Goal: Task Accomplishment & Management: Complete application form

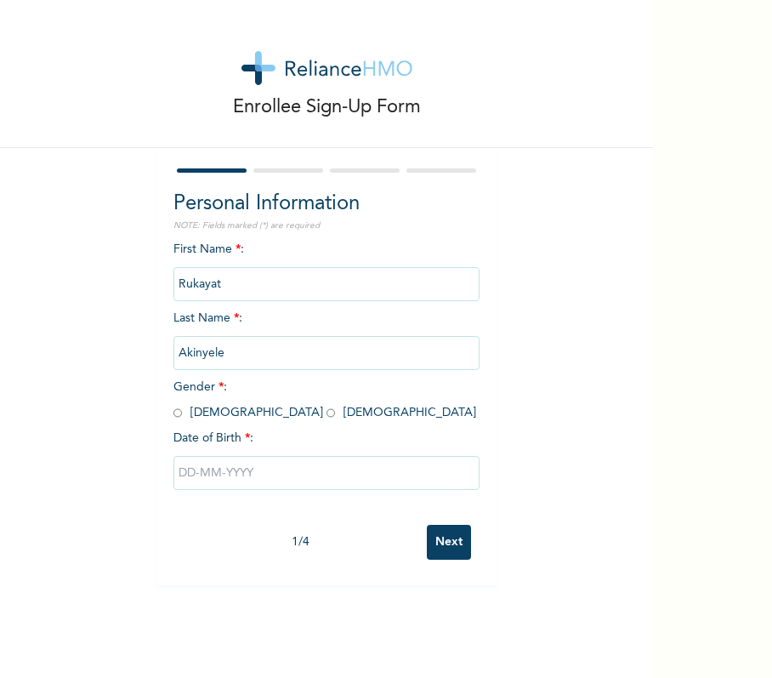
click at [174, 413] on span "Gender * : [DEMOGRAPHIC_DATA] [DEMOGRAPHIC_DATA]" at bounding box center [325, 399] width 303 height 37
click at [327, 415] on input "radio" at bounding box center [331, 413] width 9 height 16
radio input "true"
click at [247, 485] on input "text" at bounding box center [327, 473] width 306 height 34
select select "7"
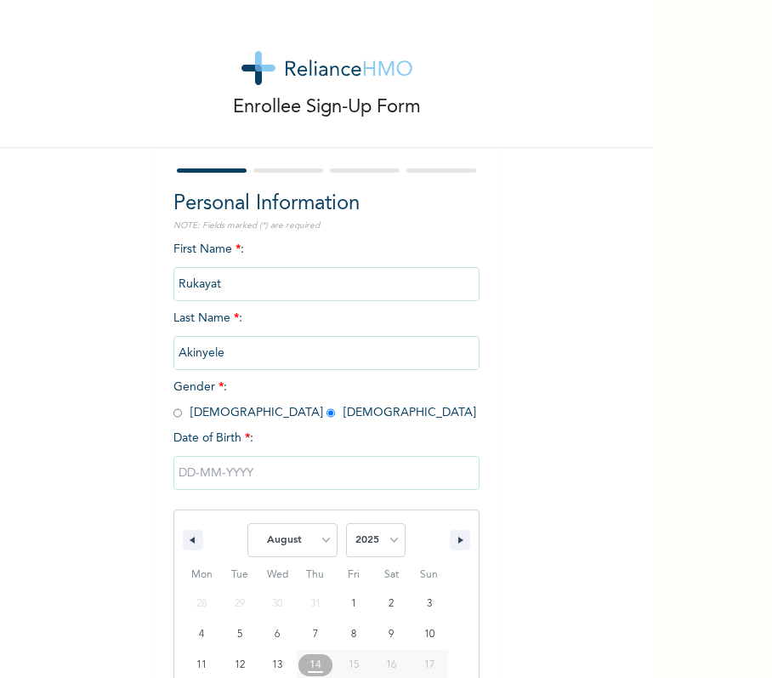
scroll to position [100, 0]
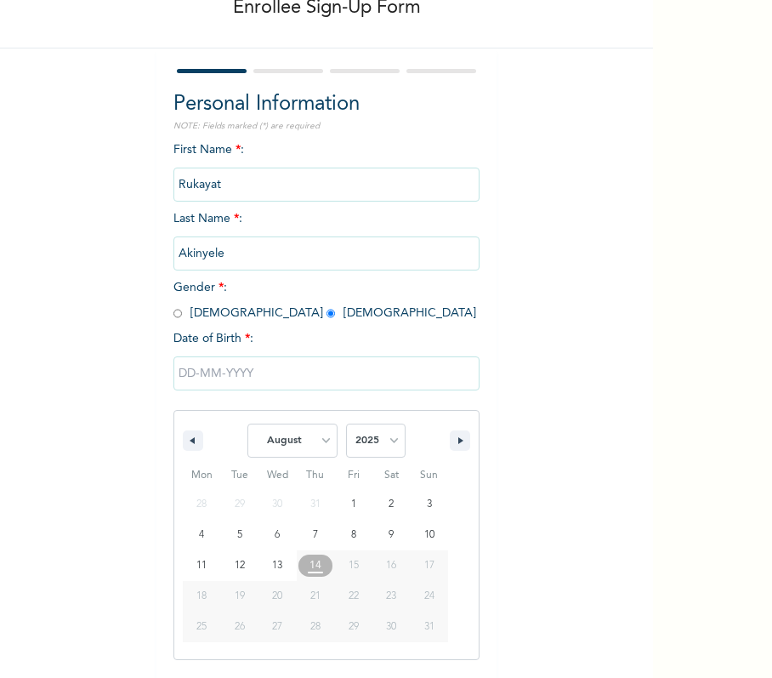
click at [401, 437] on span "January February March April May June July August September October November [D…" at bounding box center [327, 440] width 230 height 51
click at [364, 439] on select "2025 2024 2023 2022 2021 2020 2019 2018 2017 2016 2015 2014 2013 2012 2011 2010…" at bounding box center [376, 441] width 60 height 34
select select "1999"
click at [346, 424] on select "2025 2024 2023 2022 2021 2020 2019 2018 2017 2016 2015 2014 2013 2012 2011 2010…" at bounding box center [376, 441] width 60 height 34
click at [311, 439] on select "January February March April May June July August September October November De…" at bounding box center [293, 441] width 90 height 34
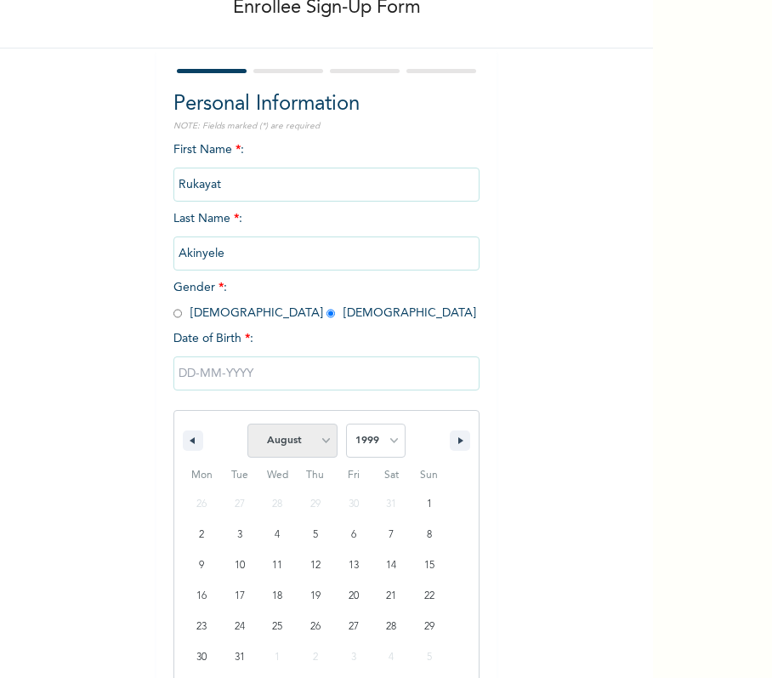
select select "3"
click at [248, 424] on select "January February March April May June July August September October November De…" at bounding box center [293, 441] width 90 height 34
type input "[DATE]"
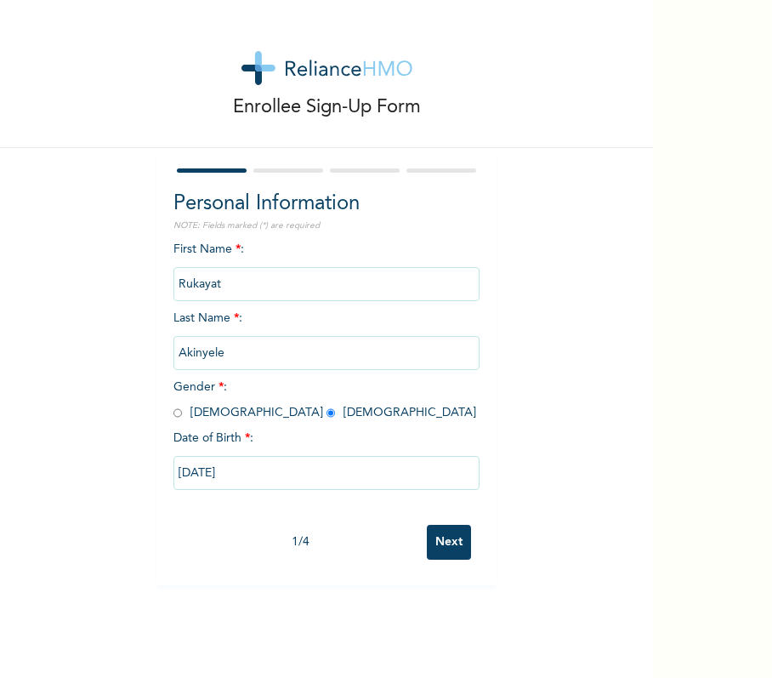
scroll to position [0, 0]
click at [427, 543] on input "Next" at bounding box center [449, 542] width 44 height 35
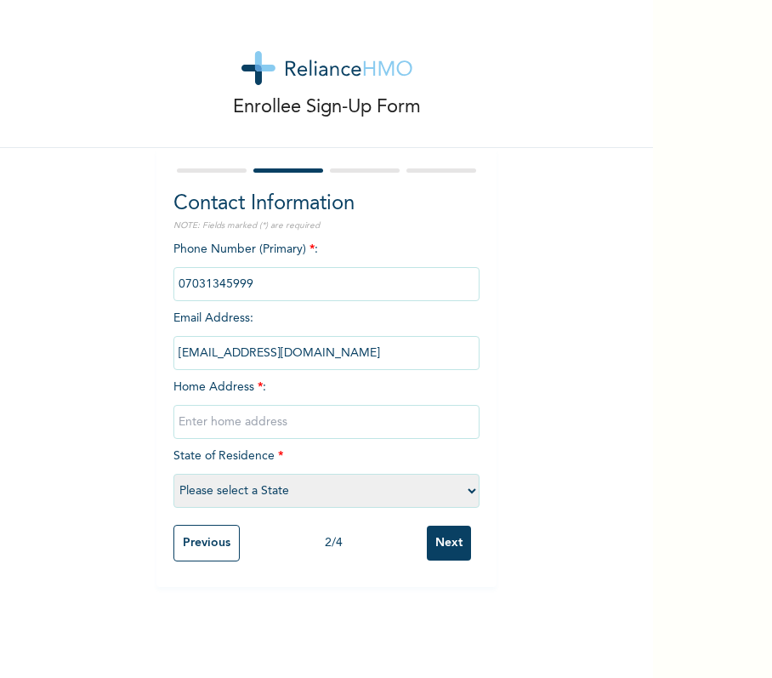
click at [236, 422] on input "text" at bounding box center [327, 422] width 306 height 34
type input "[GEOGRAPHIC_DATA]"
click at [283, 481] on select "Please select a State [PERSON_NAME] (FCT) [PERSON_NAME] Ibom [GEOGRAPHIC_DATA] …" at bounding box center [327, 491] width 306 height 34
select select "25"
click at [174, 474] on select "Please select a State [PERSON_NAME] (FCT) [PERSON_NAME] Ibom [GEOGRAPHIC_DATA] …" at bounding box center [327, 491] width 306 height 34
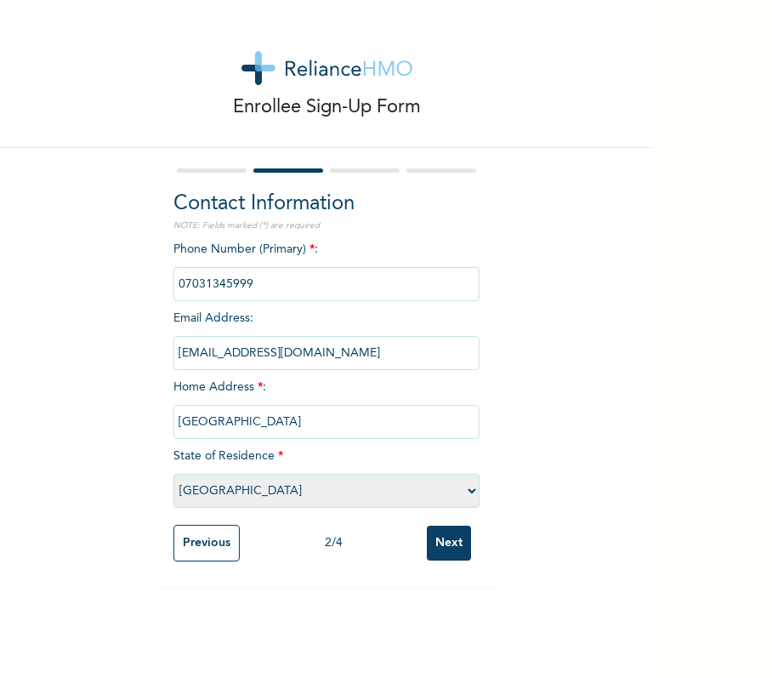
click at [432, 538] on input "Next" at bounding box center [449, 543] width 44 height 35
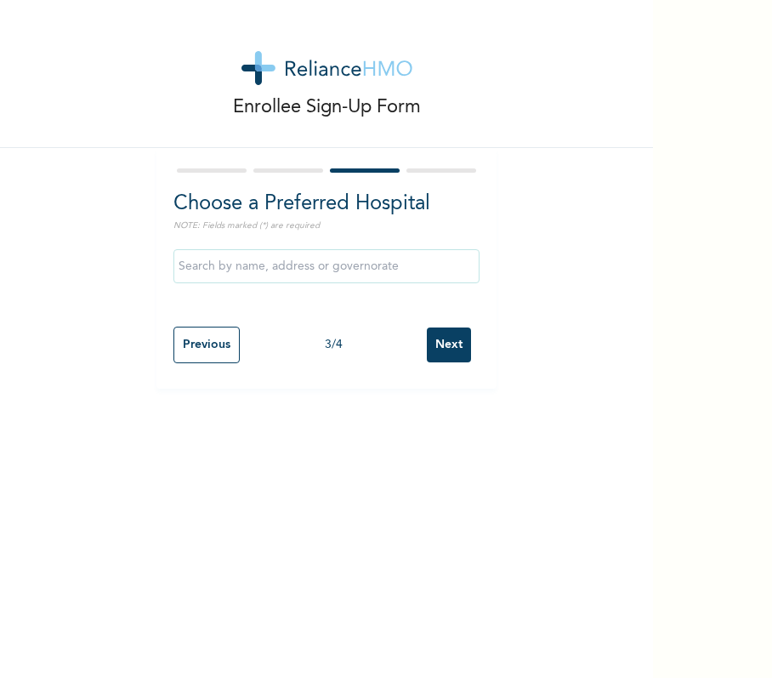
click at [430, 338] on input "Next" at bounding box center [449, 344] width 44 height 35
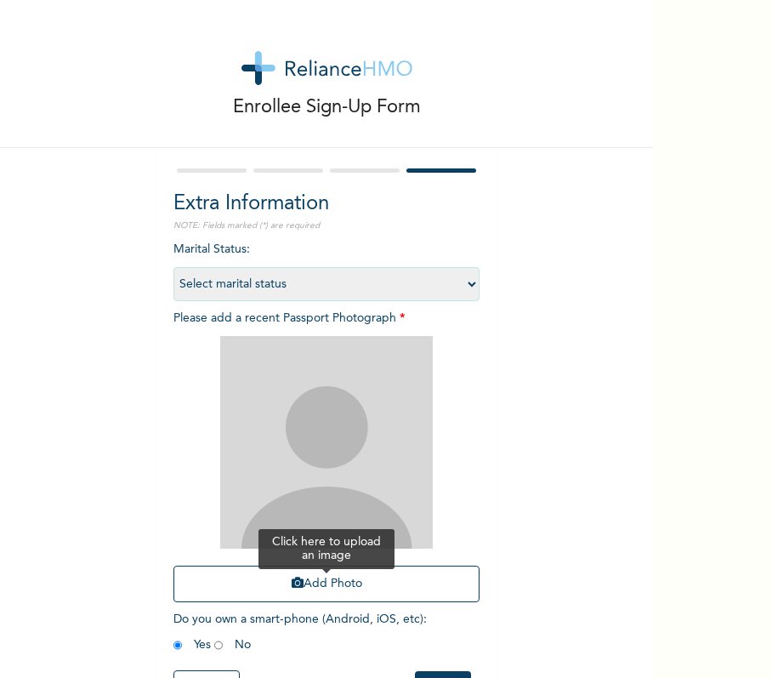
click at [325, 586] on button "Add Photo" at bounding box center [327, 584] width 306 height 37
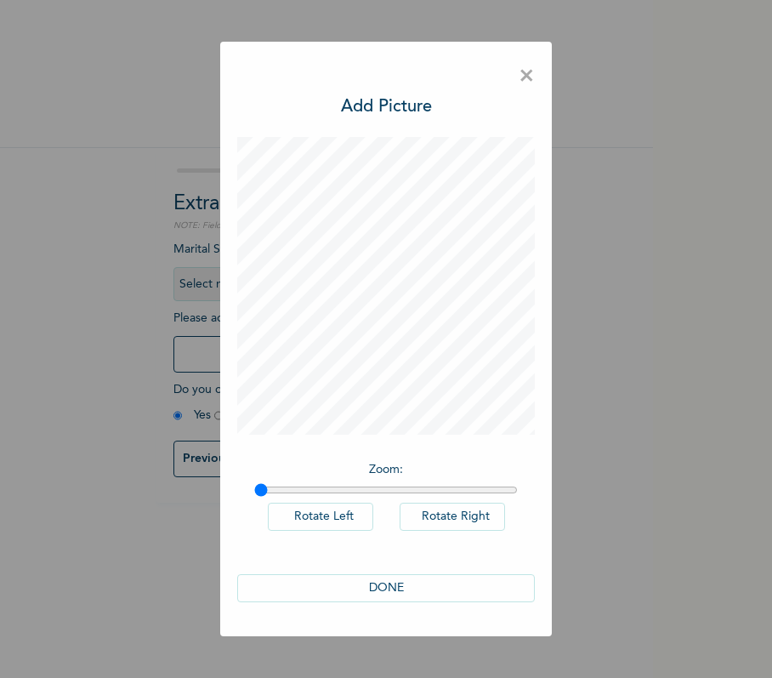
click at [441, 582] on button "DONE" at bounding box center [386, 588] width 298 height 28
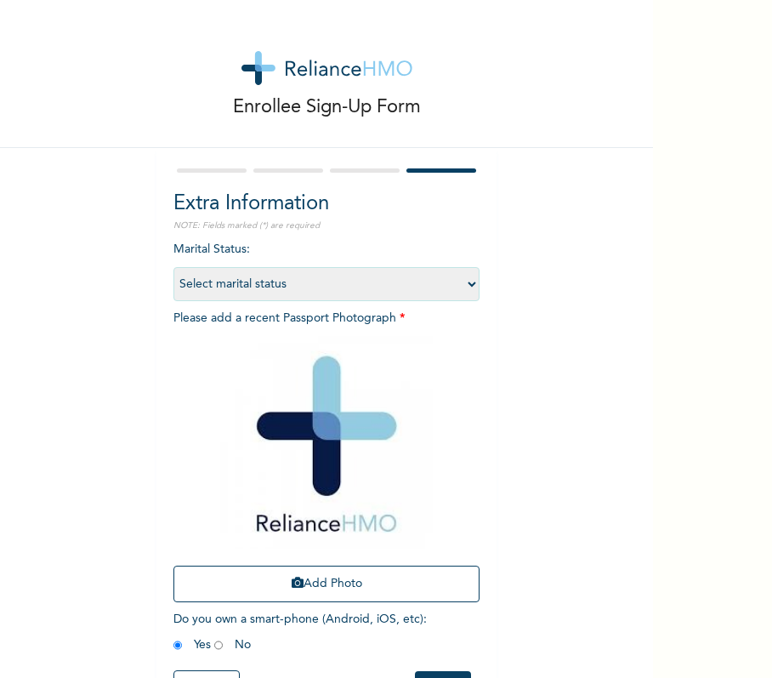
scroll to position [72, 0]
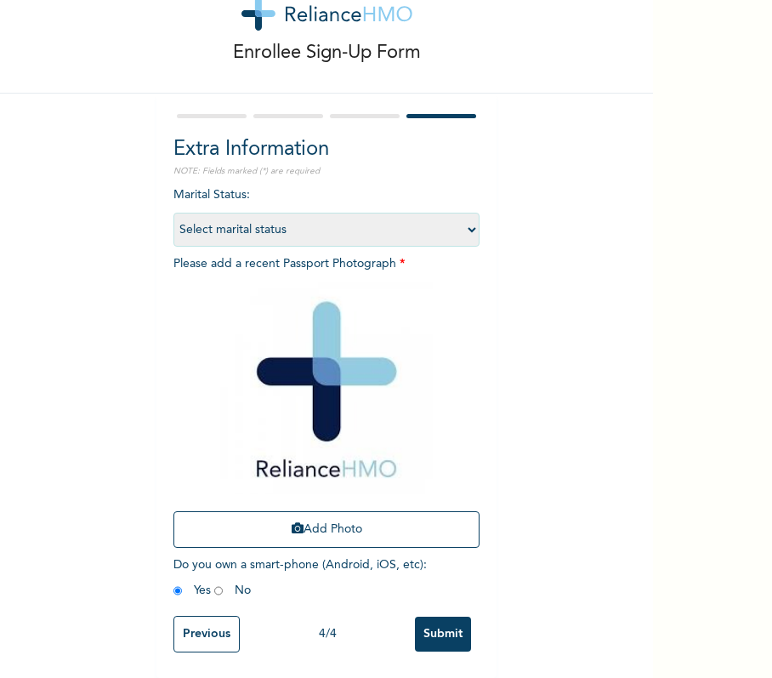
click at [443, 631] on input "Submit" at bounding box center [443, 634] width 56 height 35
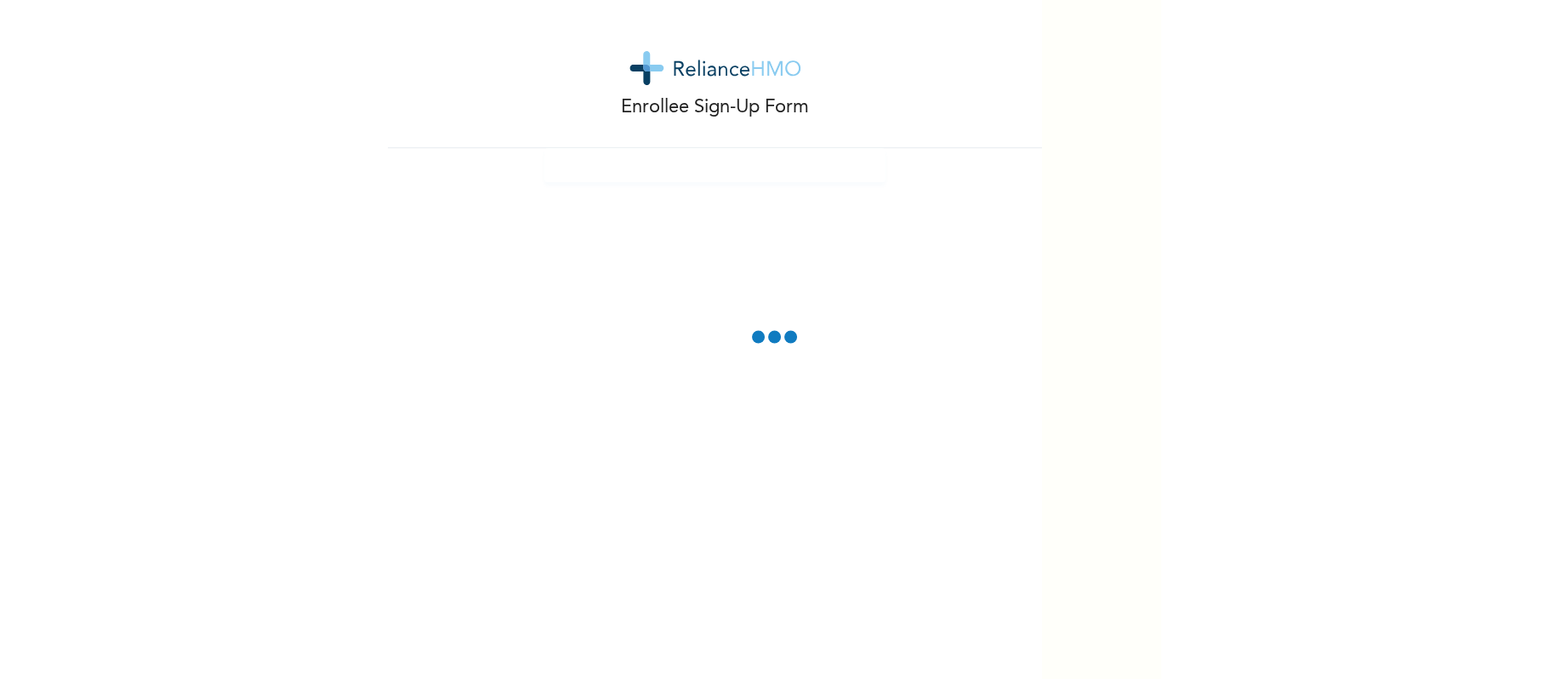
scroll to position [0, 0]
